Goal: Check status: Check status

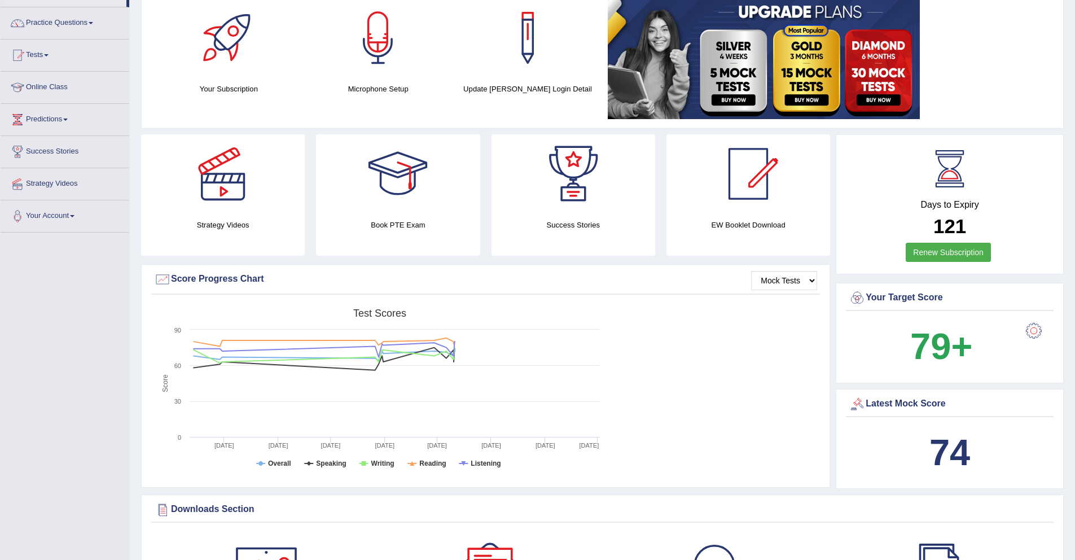
scroll to position [3, 0]
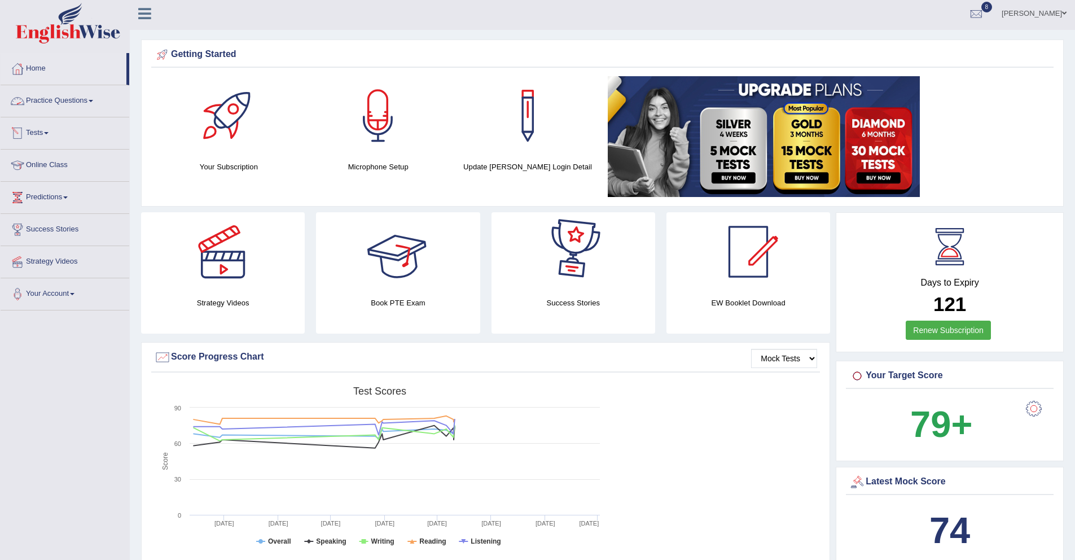
click at [58, 137] on link "Tests" at bounding box center [65, 131] width 129 height 28
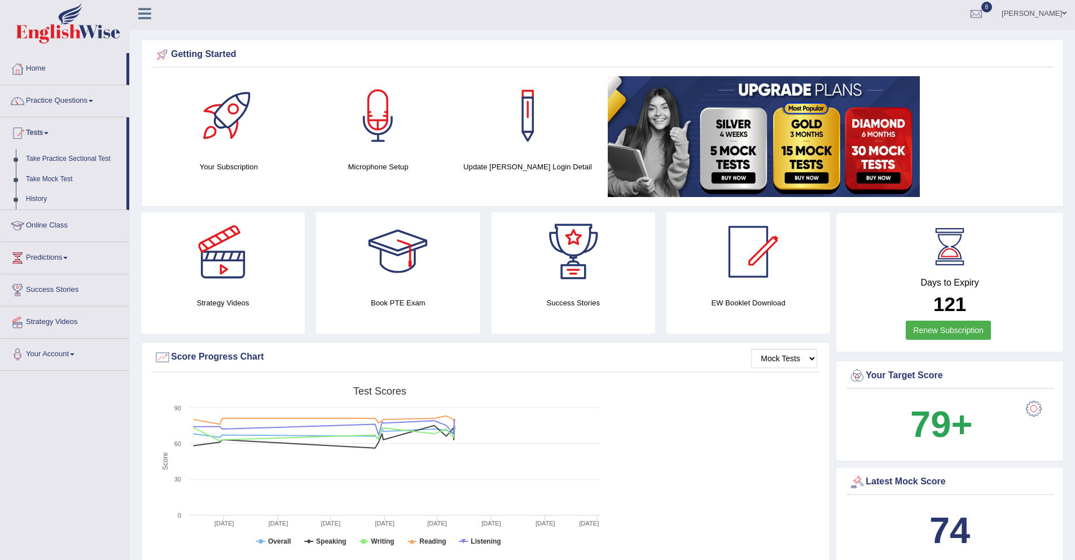
click at [44, 200] on link "History" at bounding box center [74, 199] width 106 height 20
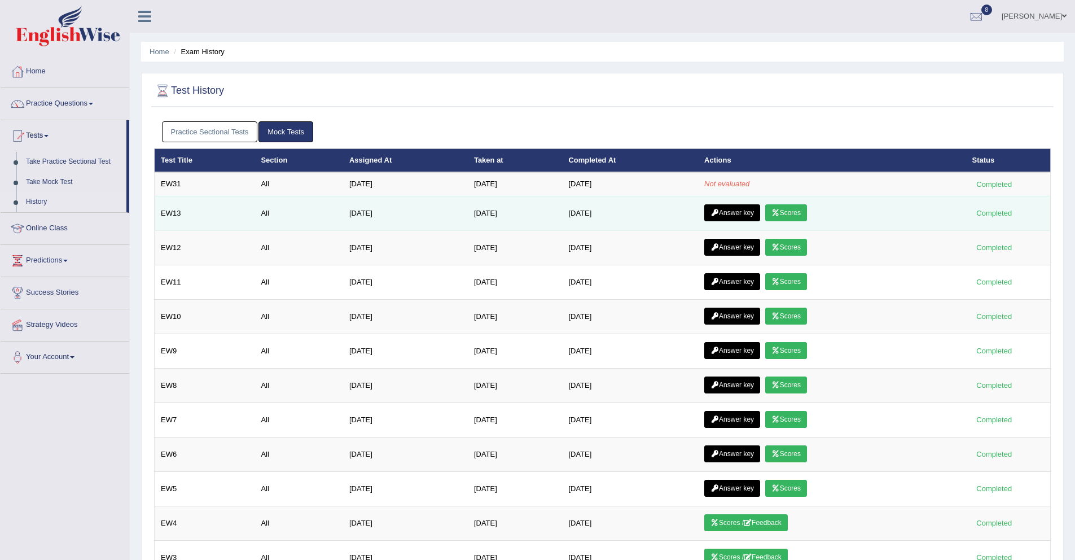
click at [795, 214] on link "Scores" at bounding box center [787, 212] width 42 height 17
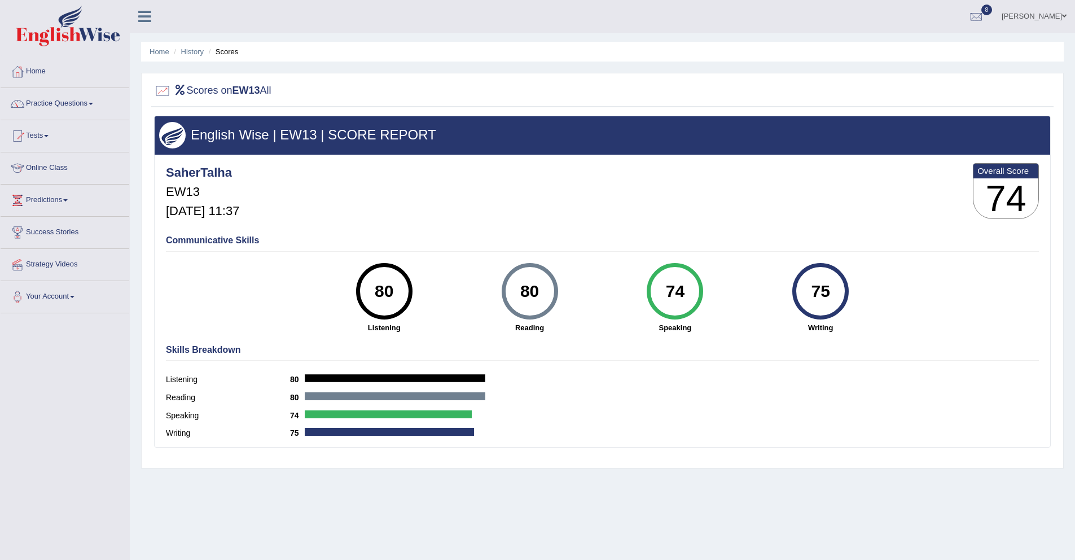
scroll to position [33, 0]
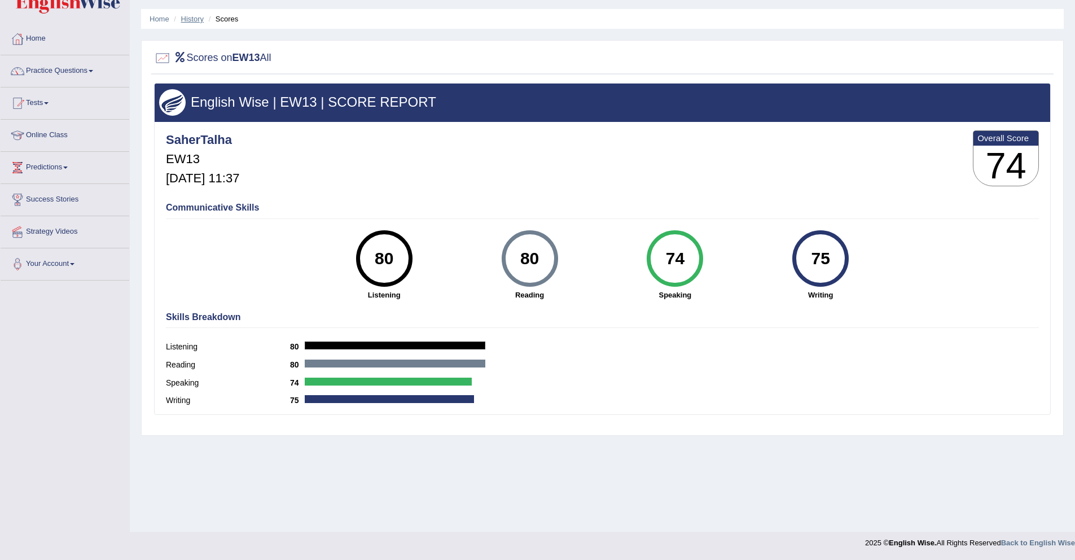
click at [194, 16] on link "History" at bounding box center [192, 19] width 23 height 8
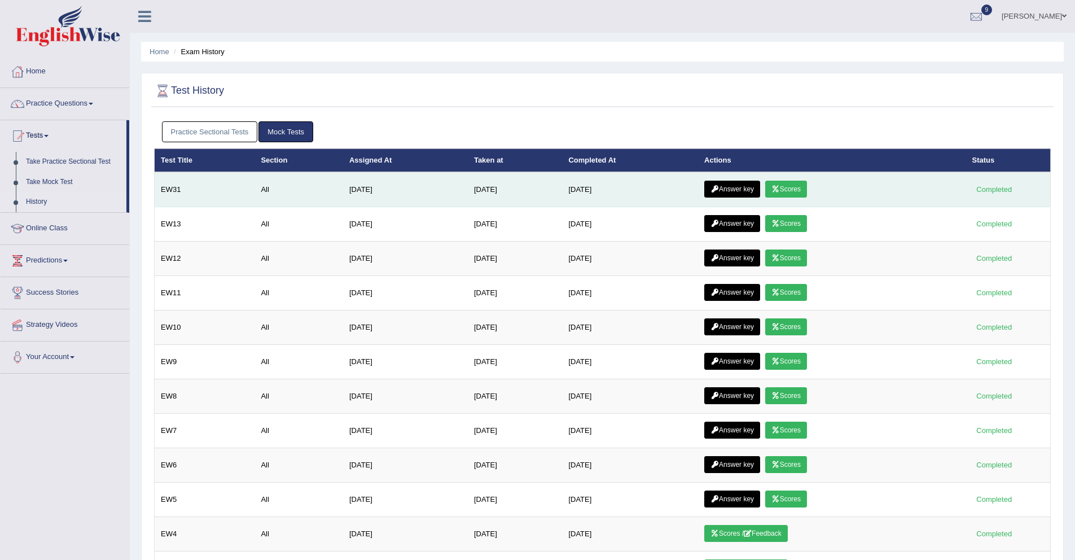
click at [797, 195] on link "Scores" at bounding box center [787, 189] width 42 height 17
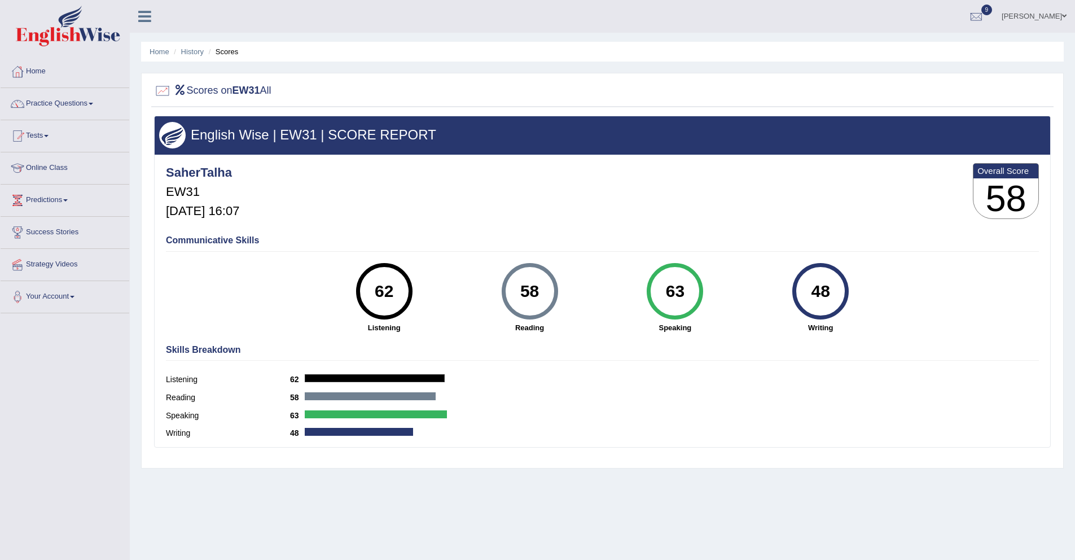
click at [820, 291] on div "48" at bounding box center [821, 291] width 41 height 47
click at [833, 344] on div "Skills Breakdown Listening 62 Reading 58 Speaking 63 Writing 48" at bounding box center [602, 393] width 879 height 108
click at [201, 50] on link "History" at bounding box center [192, 51] width 23 height 8
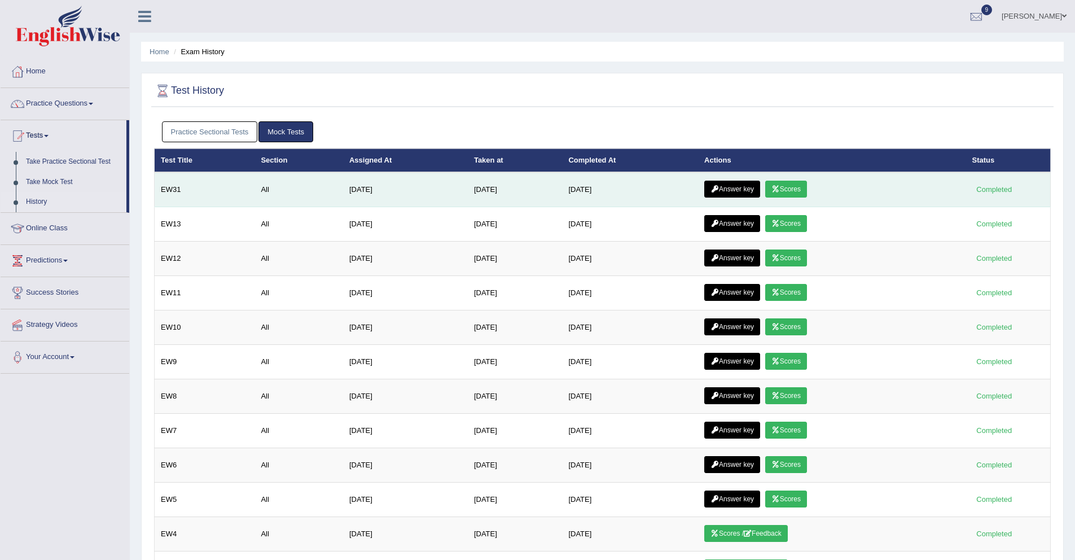
click at [749, 188] on link "Answer key" at bounding box center [733, 189] width 56 height 17
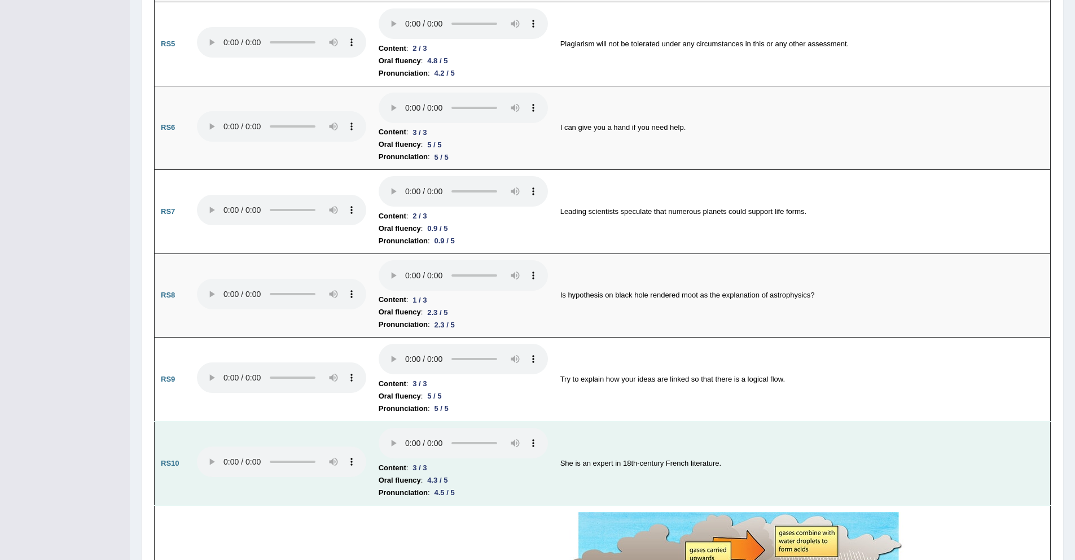
scroll to position [1127, 0]
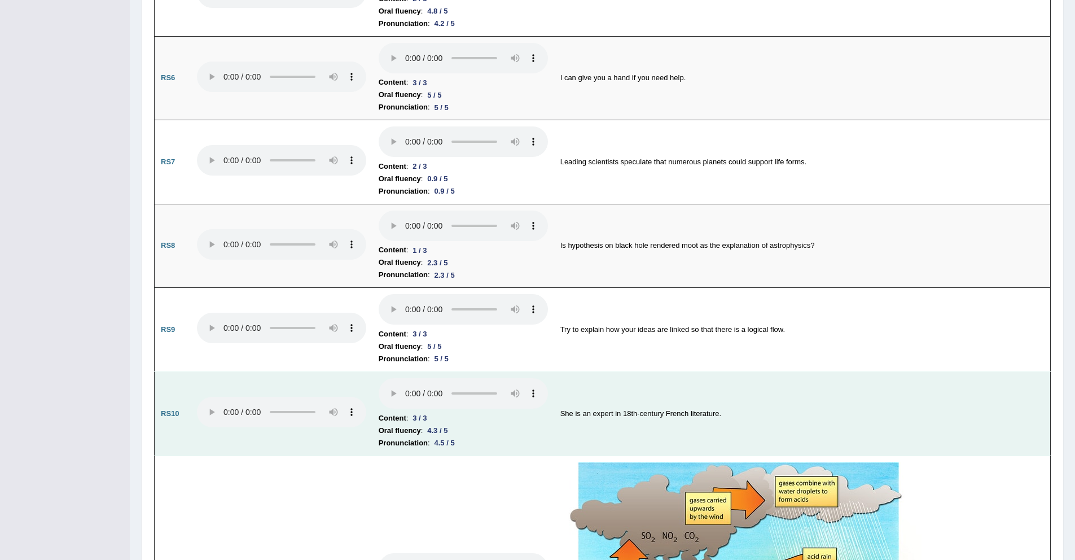
click at [194, 401] on td at bounding box center [282, 414] width 182 height 84
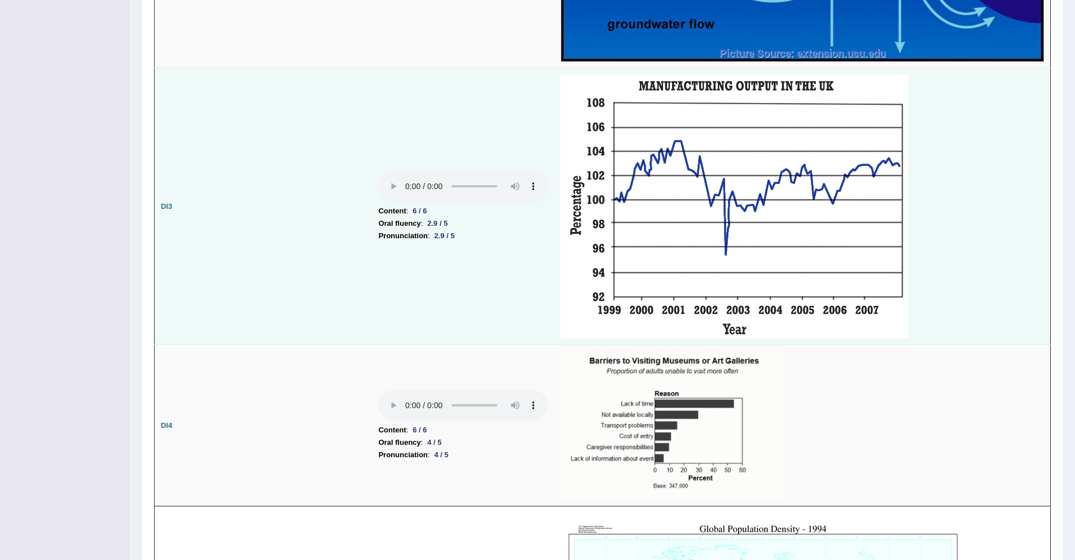
scroll to position [2188, 0]
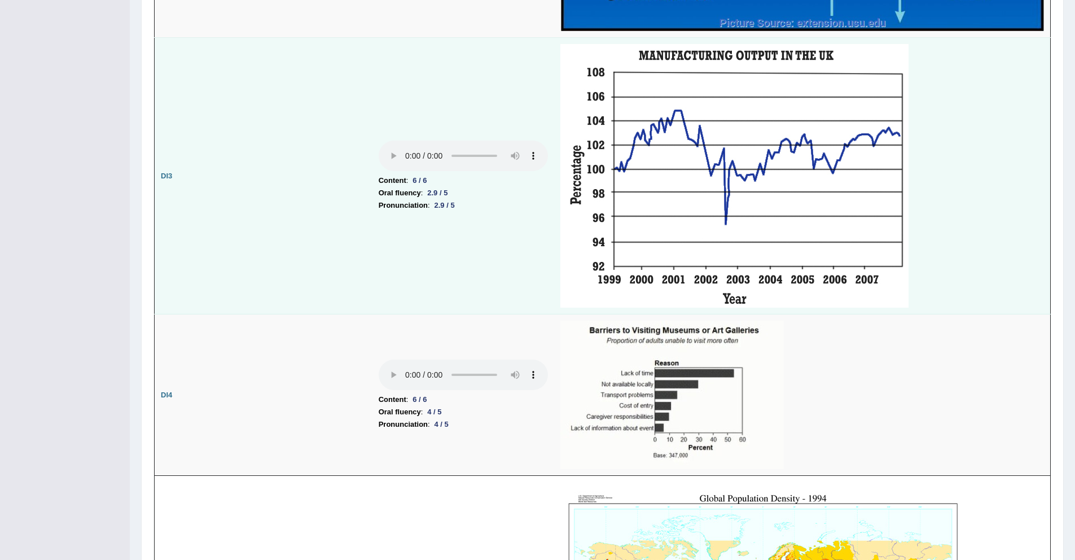
click at [419, 317] on td "Content : 6 / 6 Oral fluency : 4 / 5 Pronunciation : 4 / 5" at bounding box center [464, 394] width 182 height 161
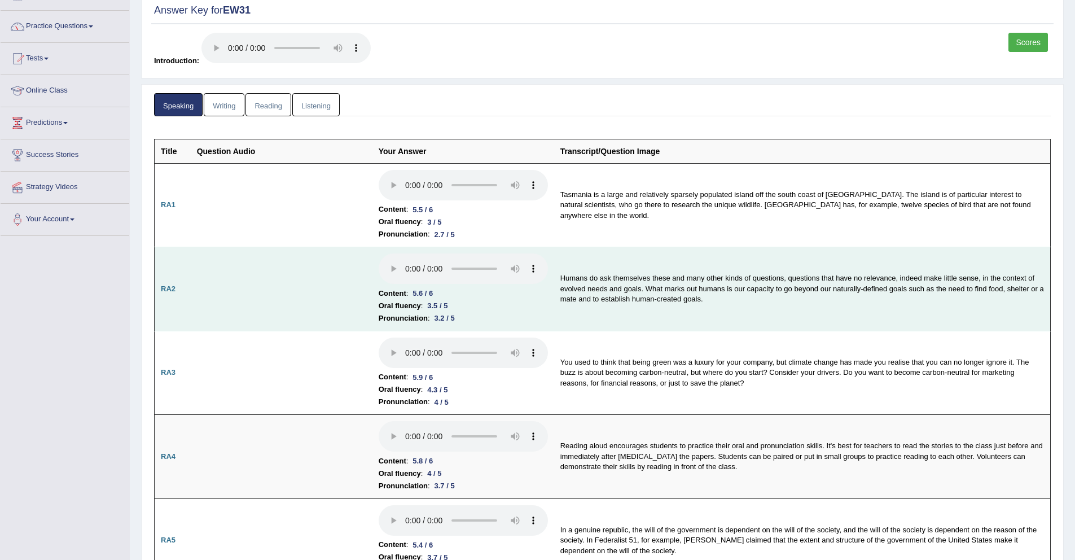
scroll to position [0, 0]
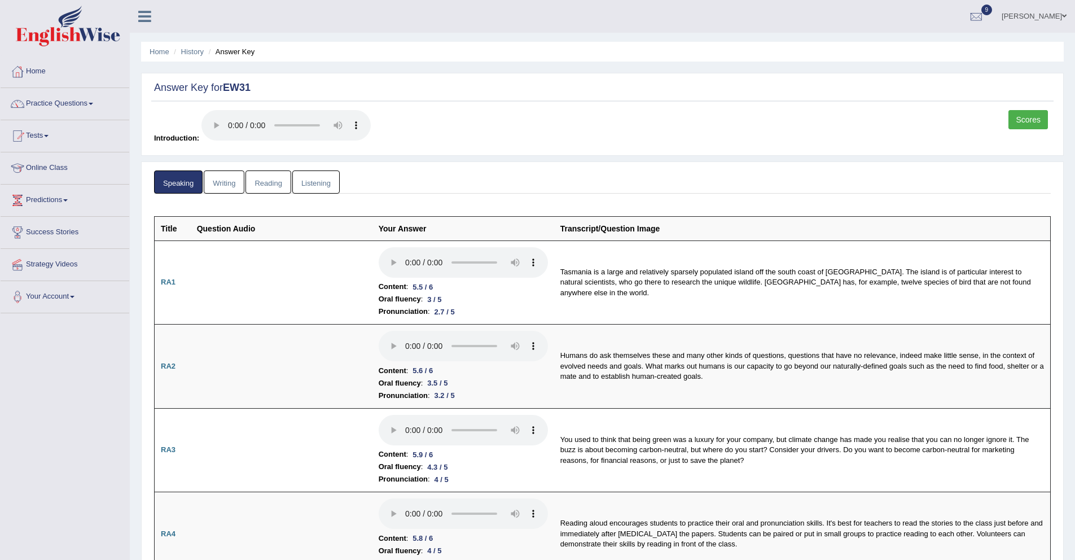
click at [218, 178] on link "Writing" at bounding box center [224, 181] width 41 height 23
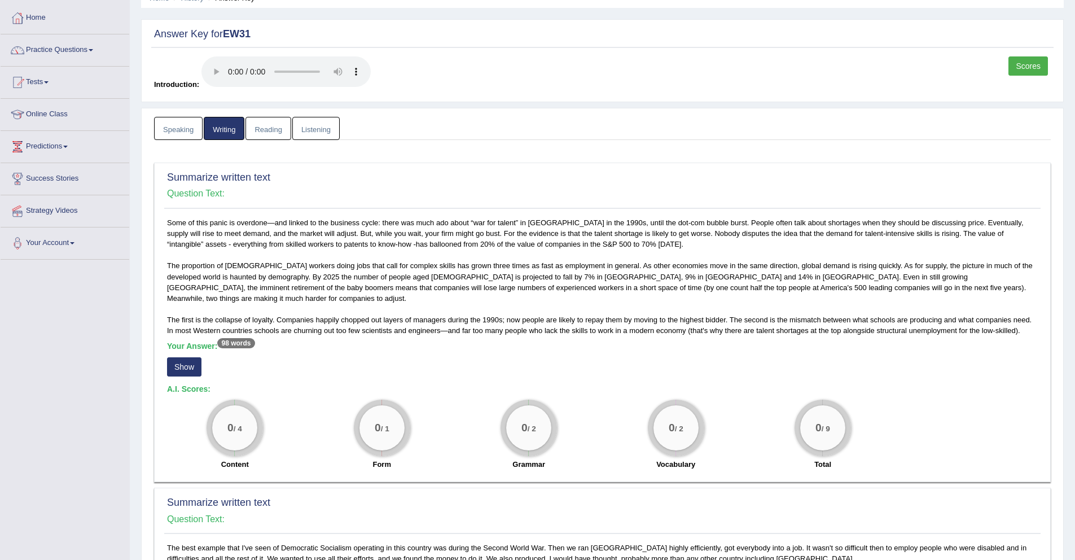
scroll to position [86, 0]
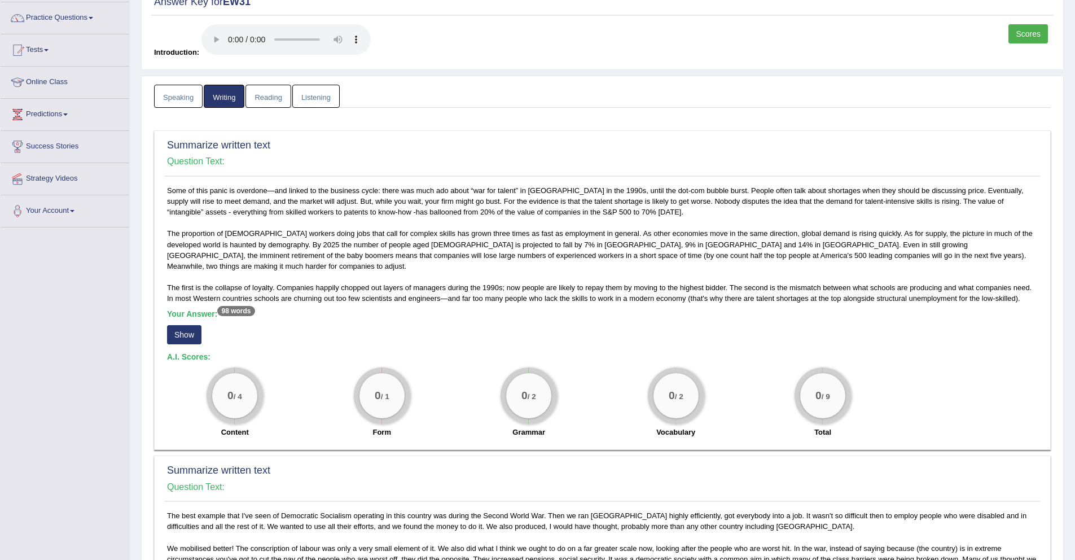
click at [191, 332] on button "Show" at bounding box center [184, 334] width 34 height 19
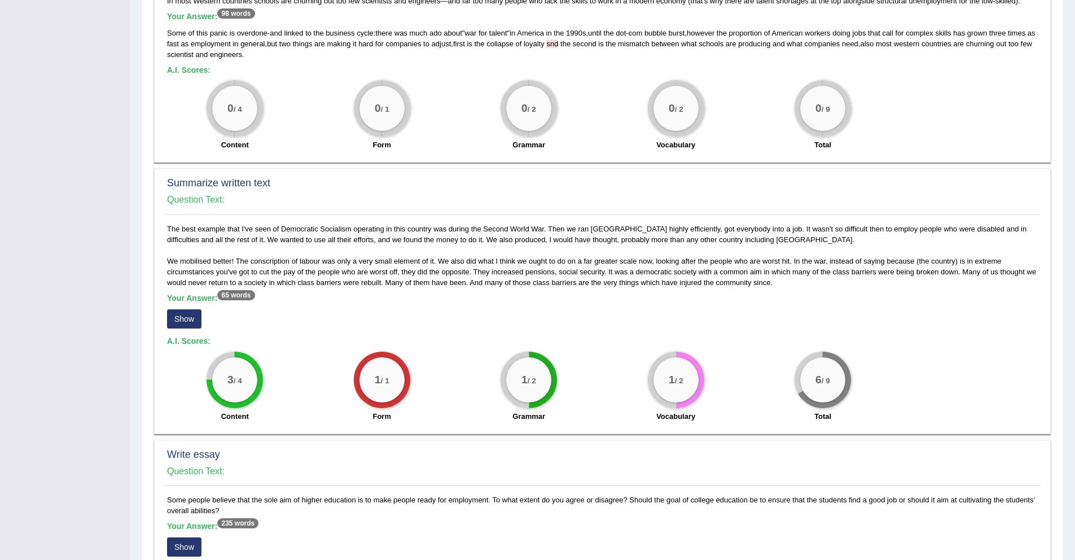
scroll to position [441, 0]
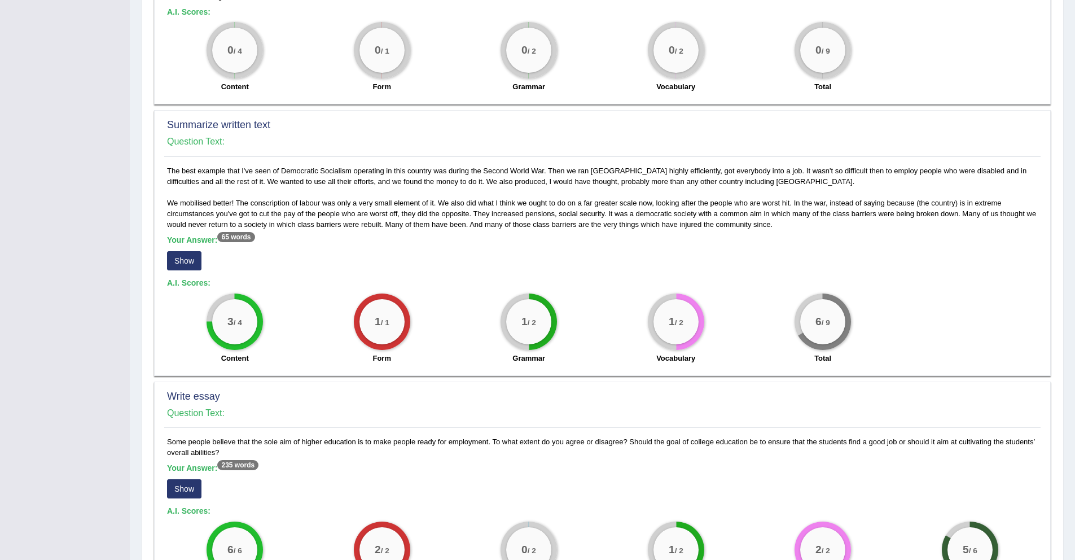
click at [170, 257] on button "Show" at bounding box center [184, 260] width 34 height 19
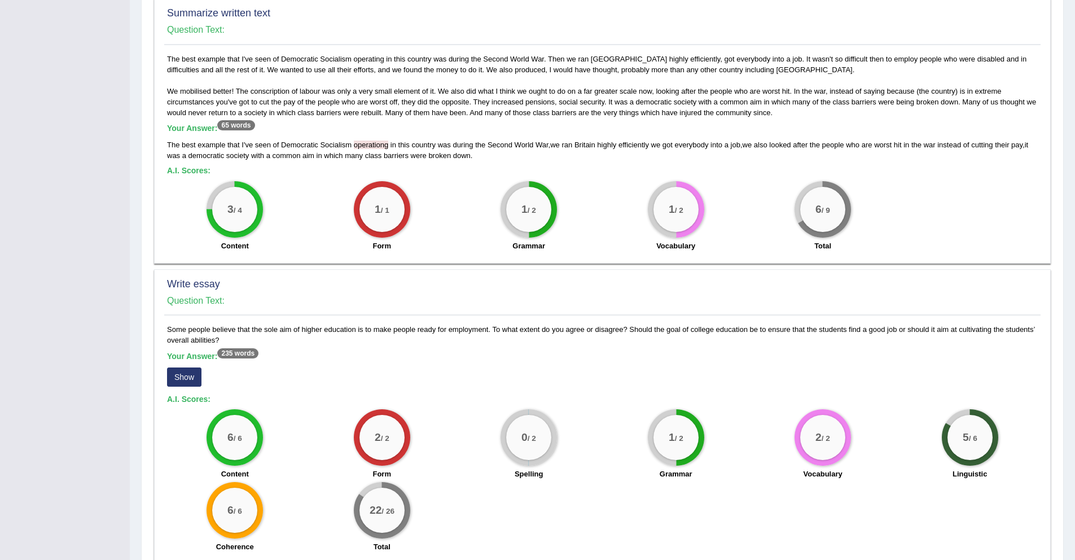
scroll to position [579, 0]
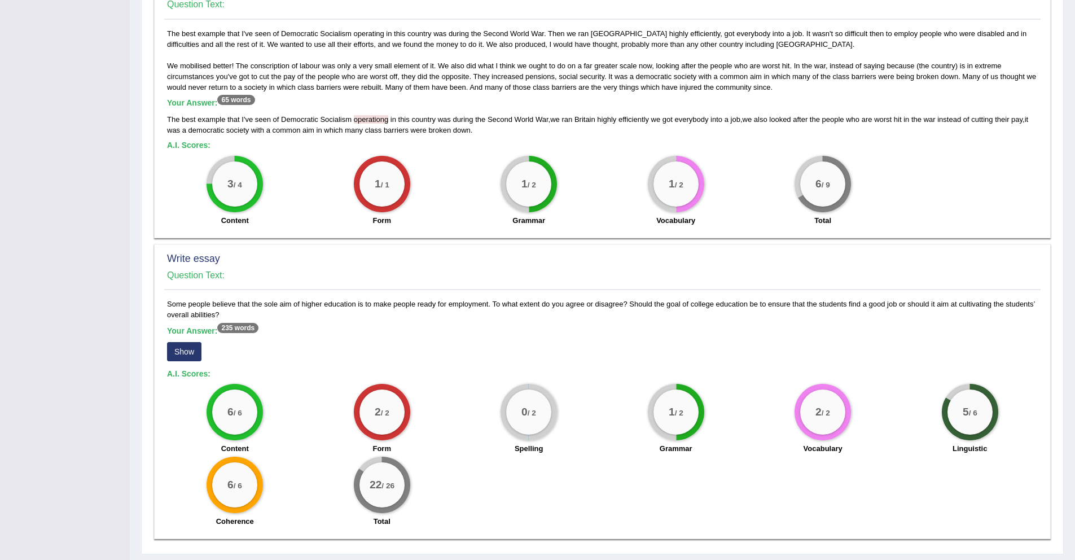
click at [183, 353] on button "Show" at bounding box center [184, 351] width 34 height 19
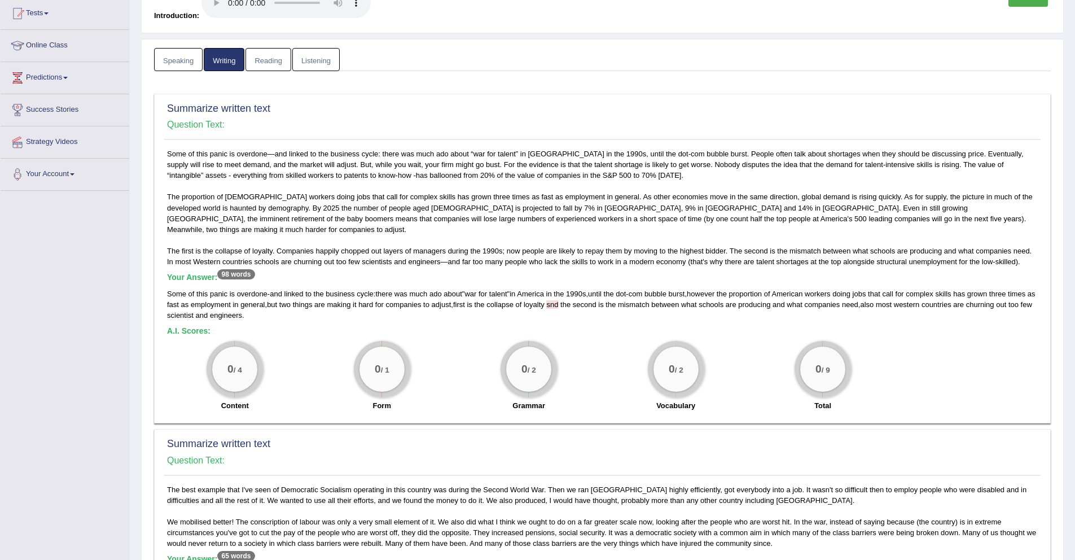
scroll to position [21, 0]
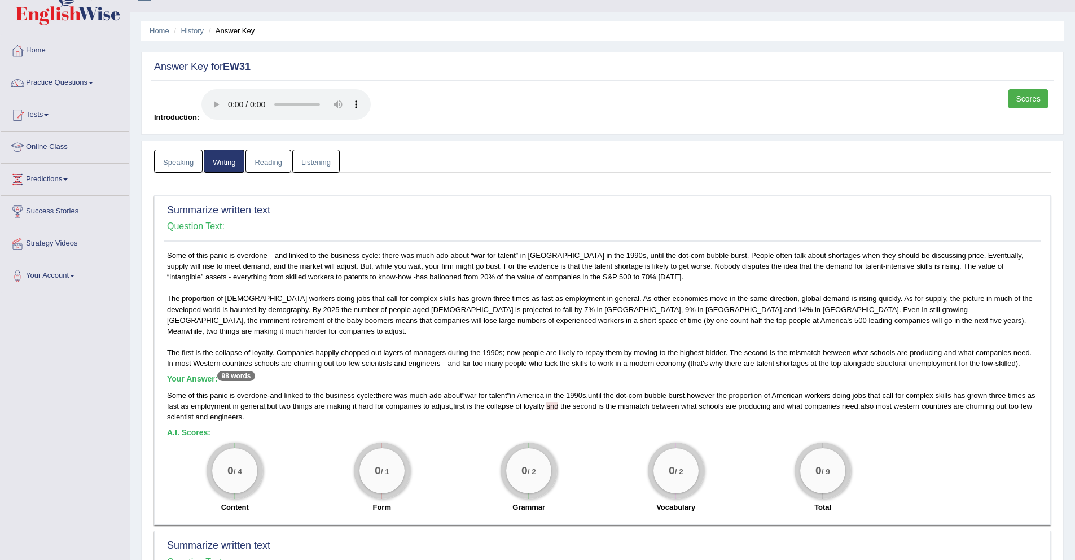
click at [270, 163] on link "Reading" at bounding box center [268, 161] width 45 height 23
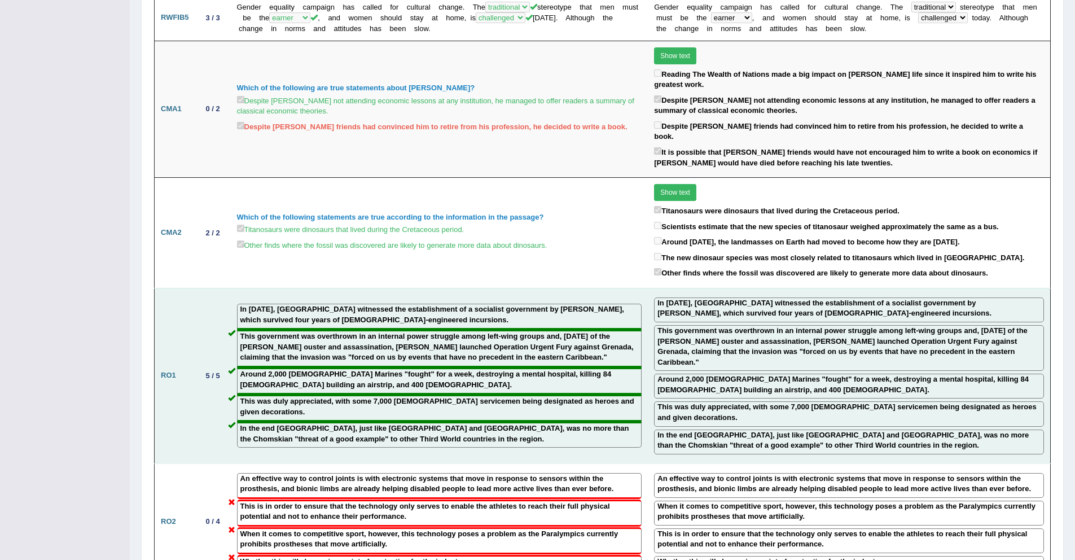
scroll to position [961, 0]
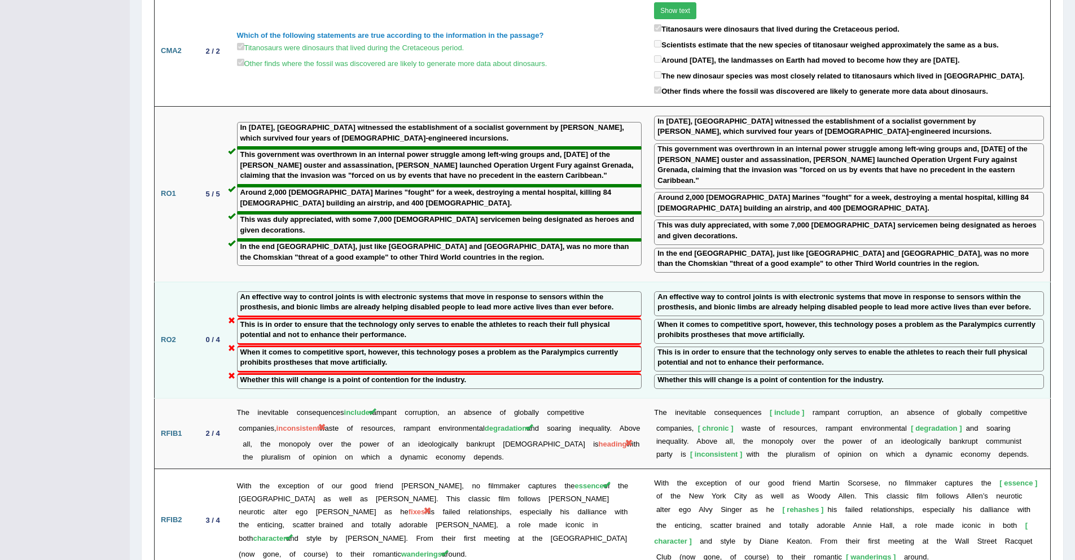
click at [165, 288] on td "RO2" at bounding box center [175, 340] width 41 height 116
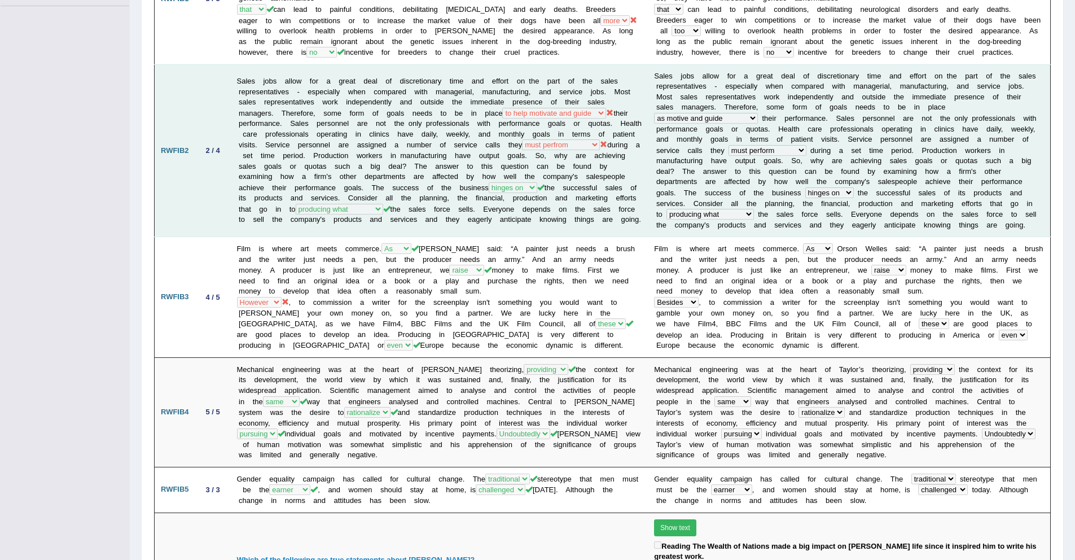
scroll to position [0, 0]
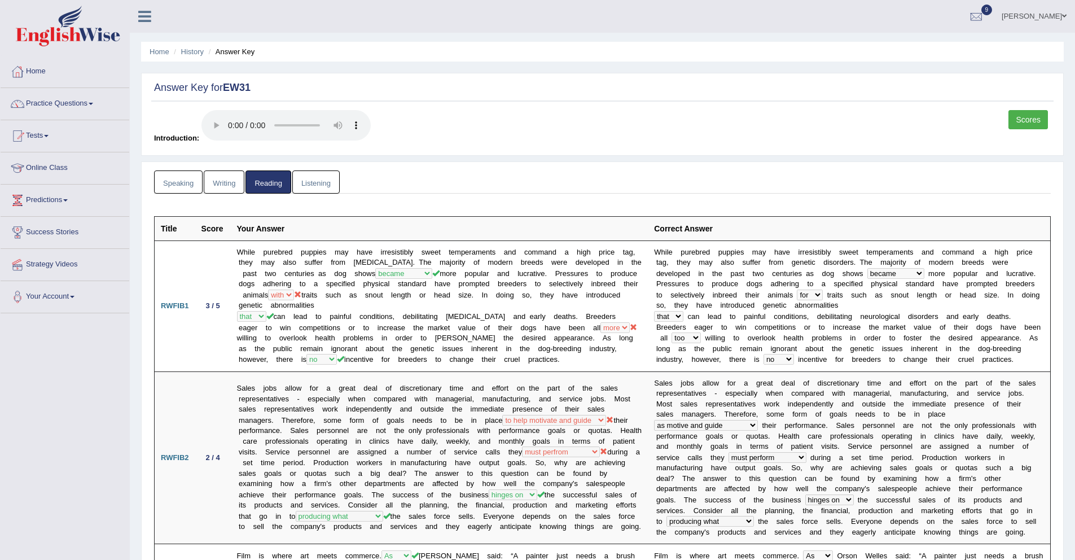
click at [322, 180] on link "Listening" at bounding box center [315, 181] width 47 height 23
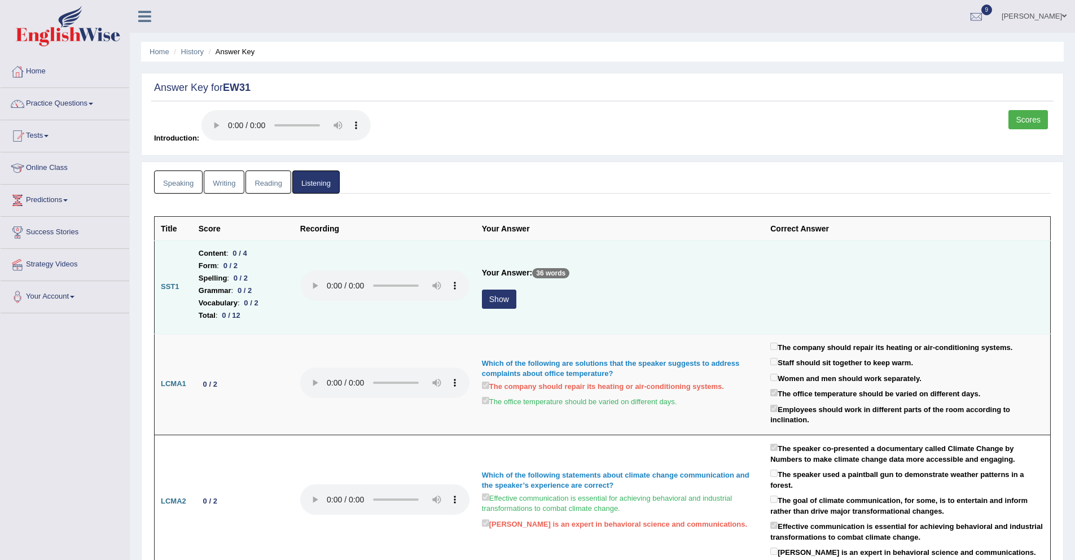
click at [506, 303] on button "Show" at bounding box center [499, 299] width 34 height 19
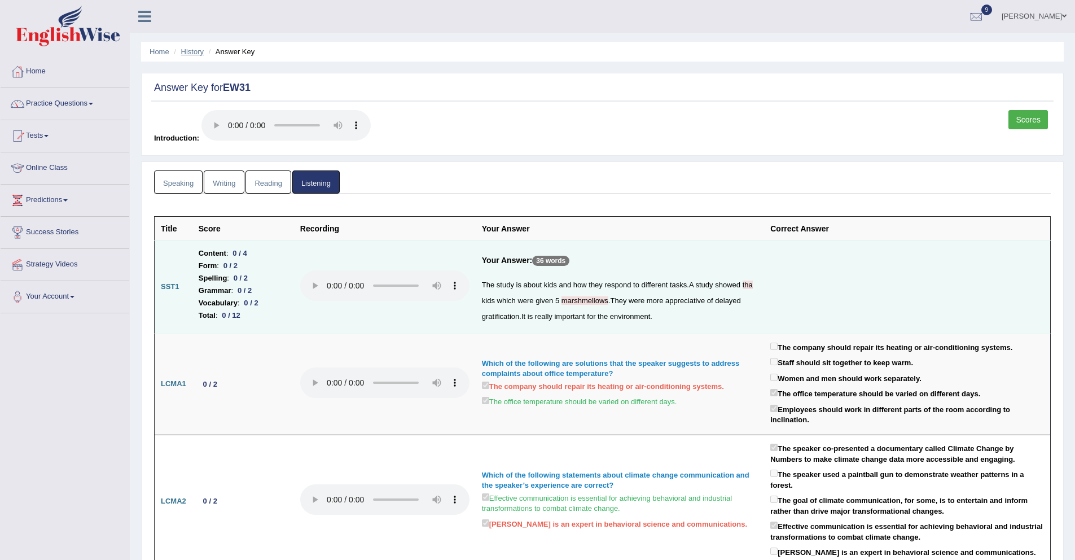
click at [198, 53] on link "History" at bounding box center [192, 51] width 23 height 8
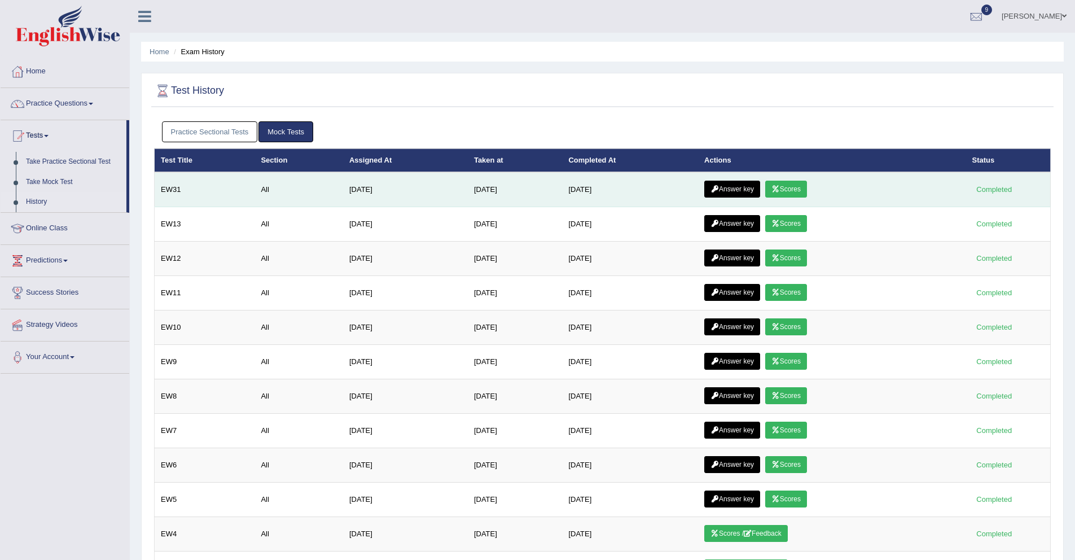
click at [803, 192] on link "Scores" at bounding box center [787, 189] width 42 height 17
